Goal: Task Accomplishment & Management: Use online tool/utility

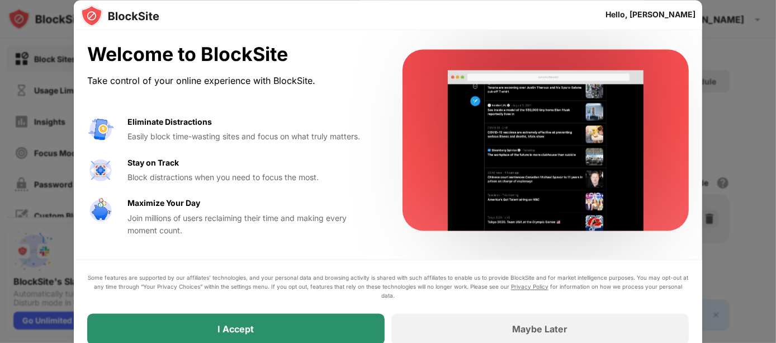
click at [329, 257] on div "I Accept" at bounding box center [235, 328] width 297 height 31
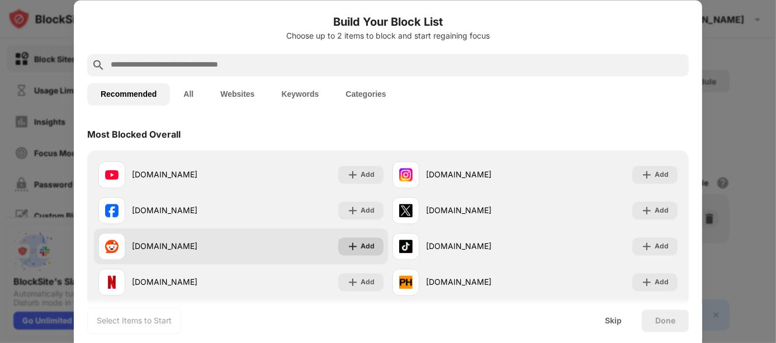
click at [352, 241] on img at bounding box center [352, 245] width 11 height 11
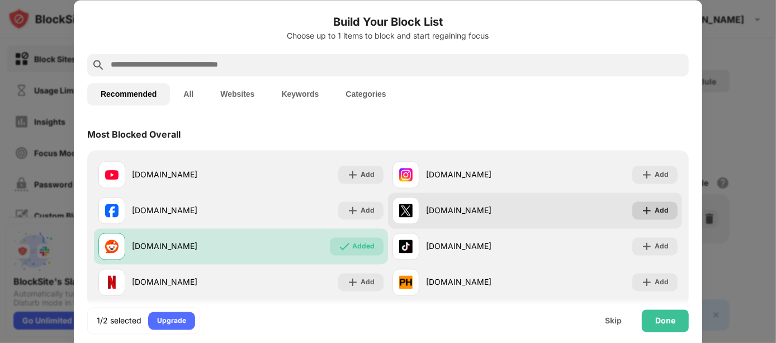
click at [581, 207] on div "Add" at bounding box center [654, 210] width 45 height 18
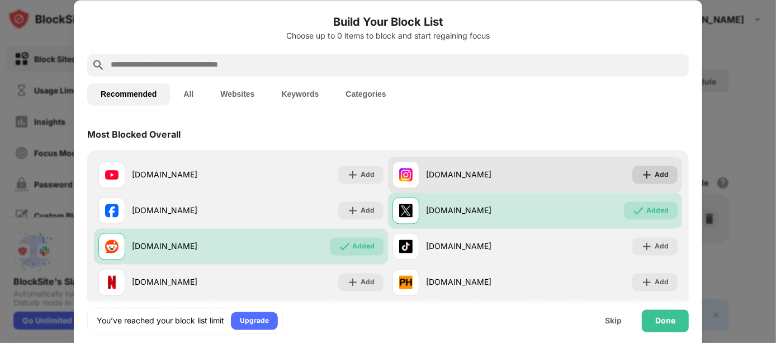
click at [581, 177] on div "Add" at bounding box center [662, 174] width 14 height 11
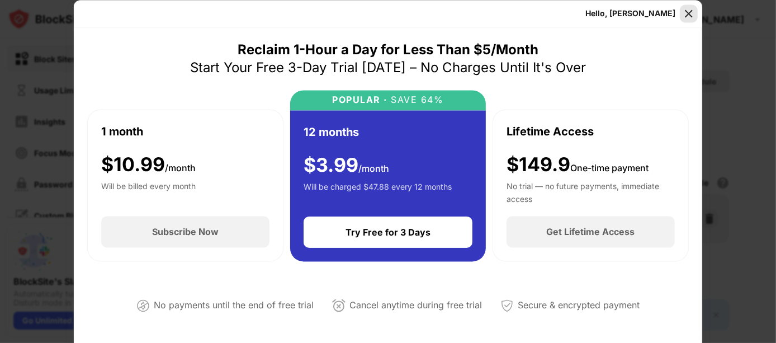
click at [581, 11] on img at bounding box center [688, 13] width 11 height 11
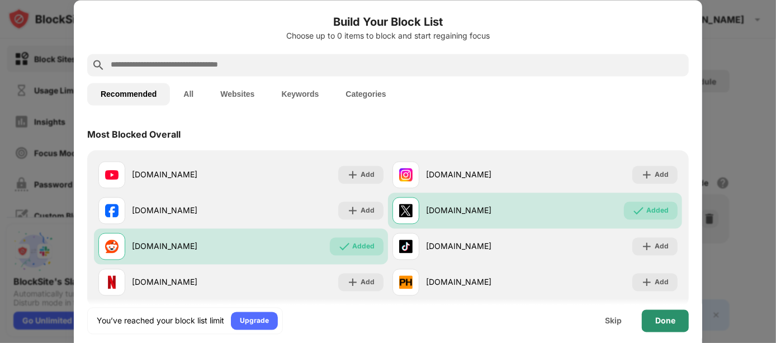
click at [581, 257] on div "Done" at bounding box center [665, 320] width 47 height 22
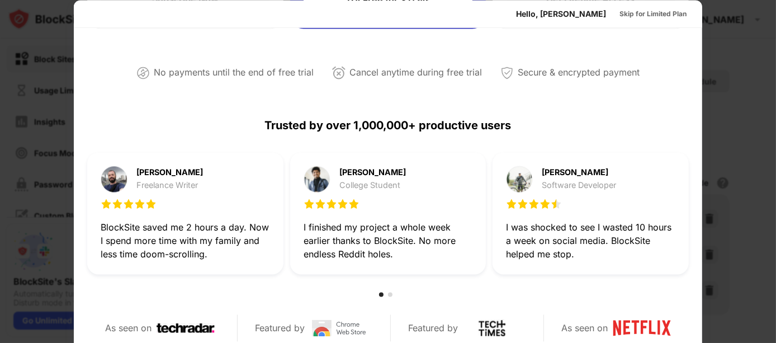
scroll to position [236, 0]
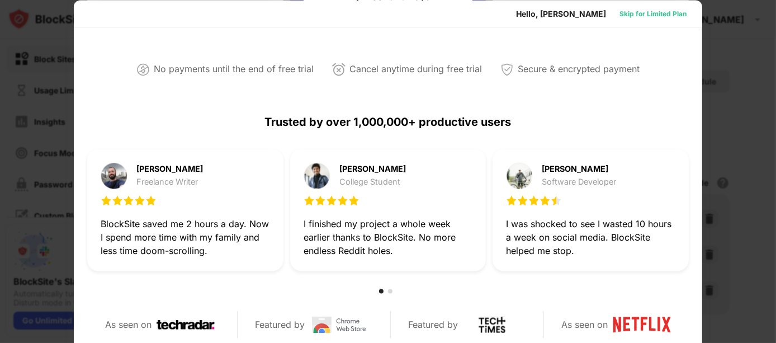
click at [581, 12] on div "Skip for Limited Plan" at bounding box center [653, 13] width 67 height 11
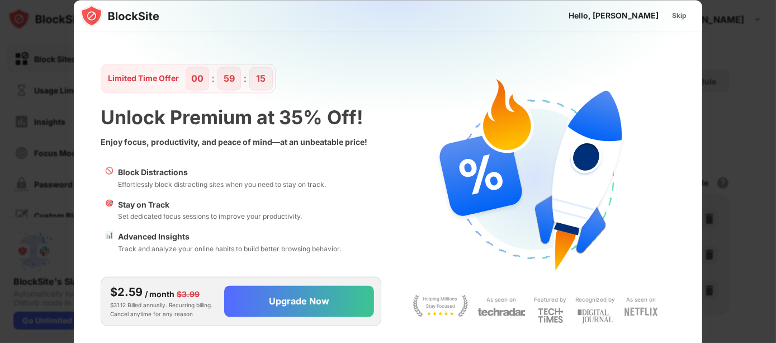
scroll to position [0, 0]
click at [581, 16] on div "Skip" at bounding box center [679, 15] width 15 height 11
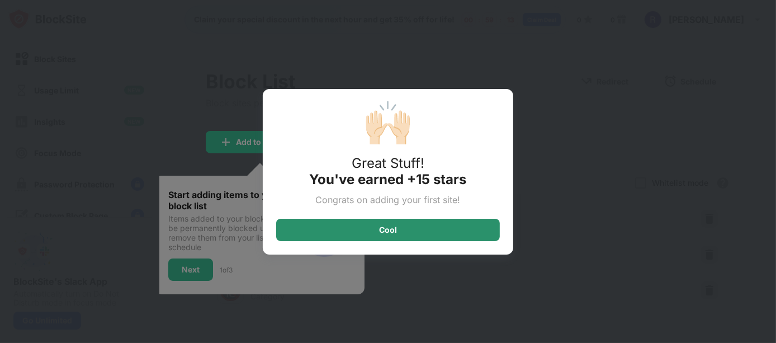
click at [447, 221] on div "Cool" at bounding box center [388, 230] width 224 height 22
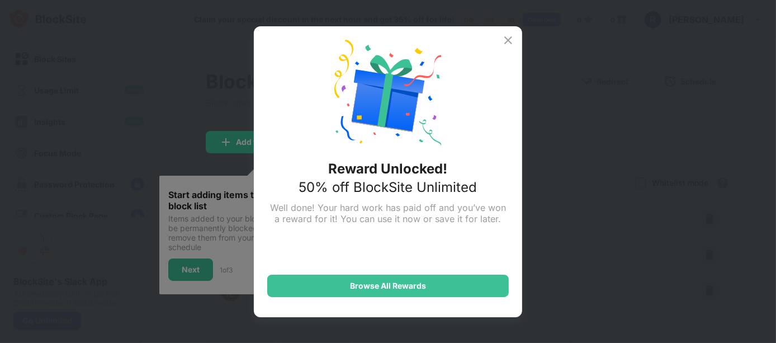
click at [508, 36] on img at bounding box center [508, 40] width 13 height 13
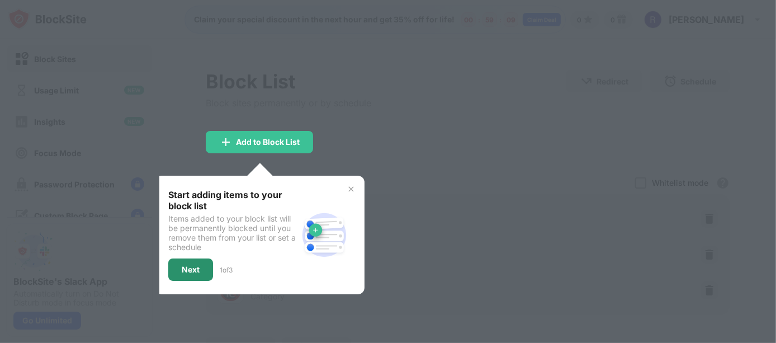
click at [198, 257] on div "Next" at bounding box center [190, 269] width 45 height 22
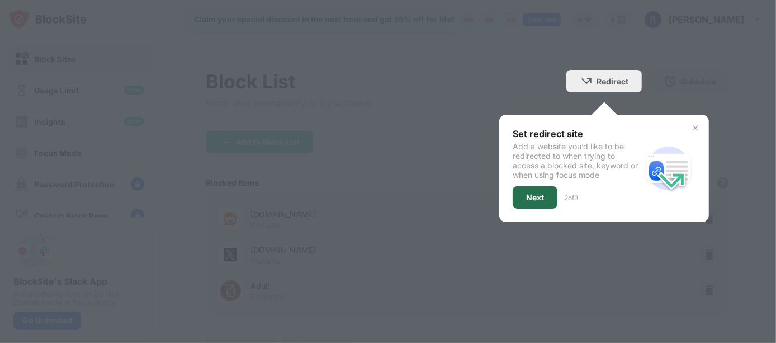
click at [526, 201] on div "Next" at bounding box center [535, 197] width 18 height 9
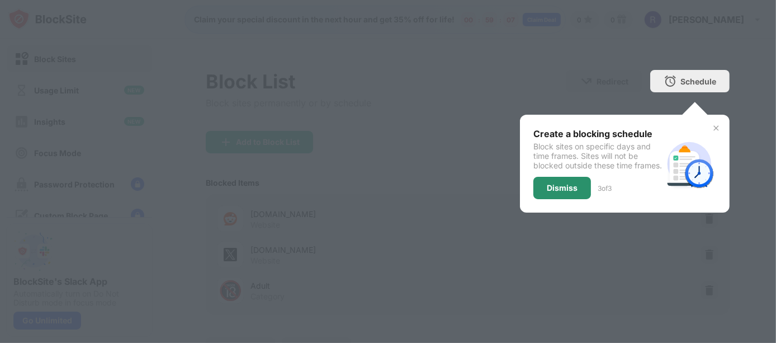
click at [555, 192] on div "Dismiss" at bounding box center [562, 187] width 31 height 9
